Goal: Information Seeking & Learning: Learn about a topic

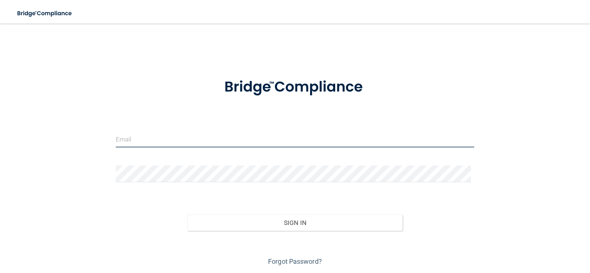
click at [199, 139] on input "email" at bounding box center [295, 139] width 359 height 17
type input "[EMAIL_ADDRESS][DOMAIN_NAME]"
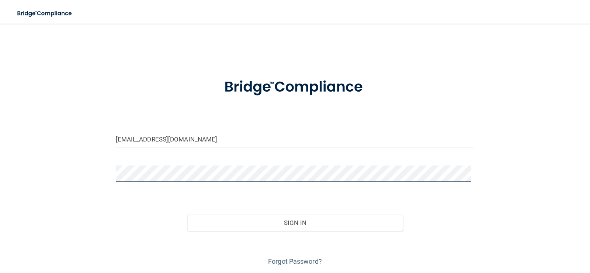
click at [187, 214] on button "Sign In" at bounding box center [294, 222] width 215 height 16
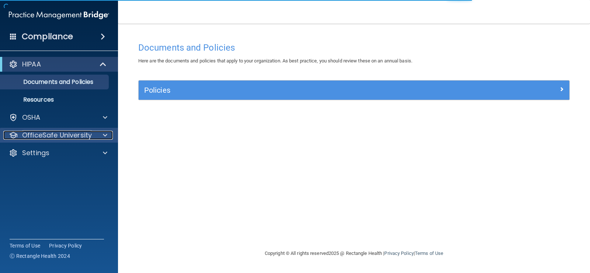
click at [50, 134] on p "OfficeSafe University" at bounding box center [57, 135] width 70 height 9
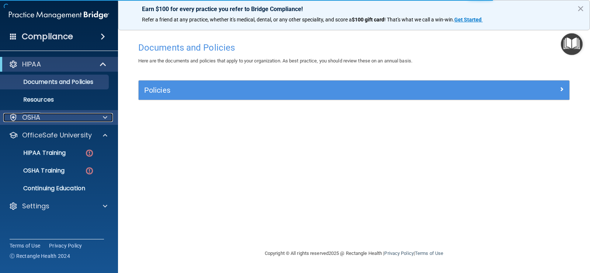
click at [62, 121] on div "OSHA" at bounding box center [49, 117] width 92 height 9
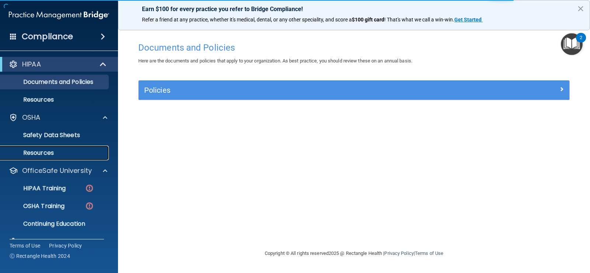
click at [63, 159] on link "Resources" at bounding box center [51, 152] width 116 height 15
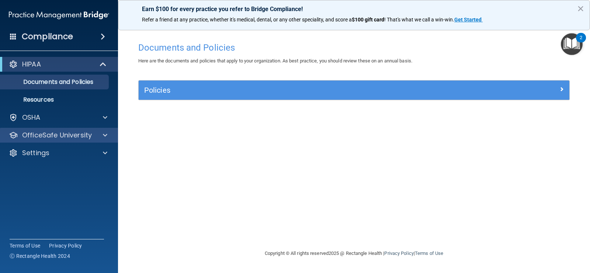
click at [87, 130] on div "OfficeSafe University" at bounding box center [59, 135] width 118 height 15
click at [84, 136] on p "OfficeSafe University" at bounding box center [57, 135] width 70 height 9
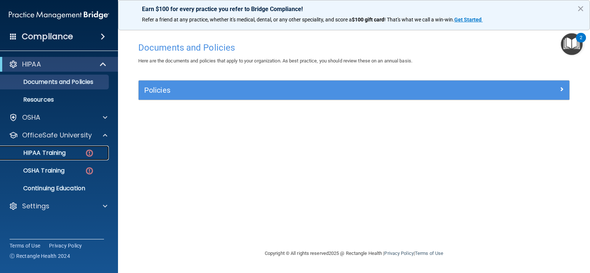
click at [81, 151] on div "HIPAA Training" at bounding box center [55, 152] width 101 height 7
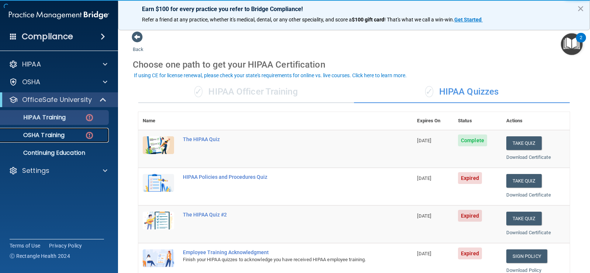
click at [66, 134] on div "OSHA Training" at bounding box center [55, 134] width 101 height 7
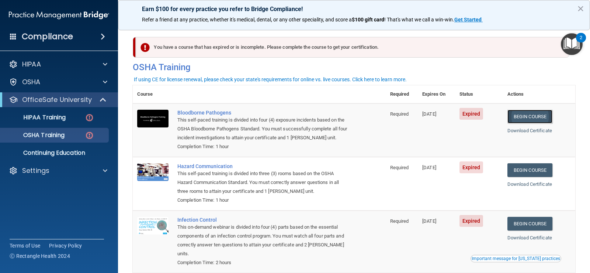
click at [517, 115] on link "Begin Course" at bounding box center [530, 117] width 45 height 14
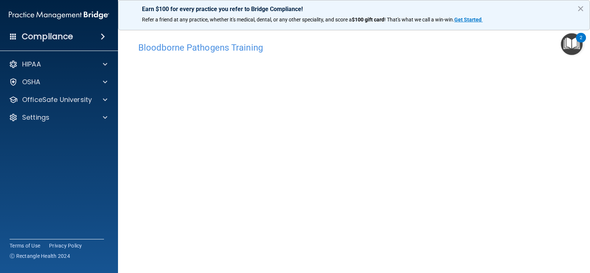
click at [569, 181] on div "Bloodborne Pathogens Training This course doesn’t expire until 03/08/2025. Are …" at bounding box center [354, 165] width 443 height 255
click at [582, 8] on button "×" at bounding box center [580, 9] width 7 height 12
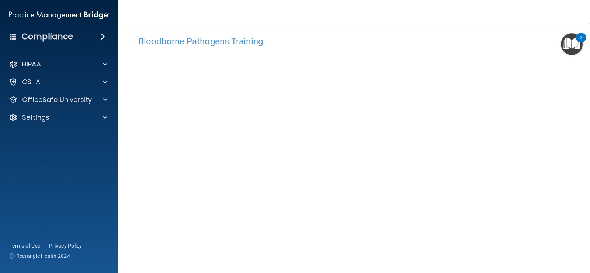
scroll to position [6, 0]
